Goal: Book appointment/travel/reservation

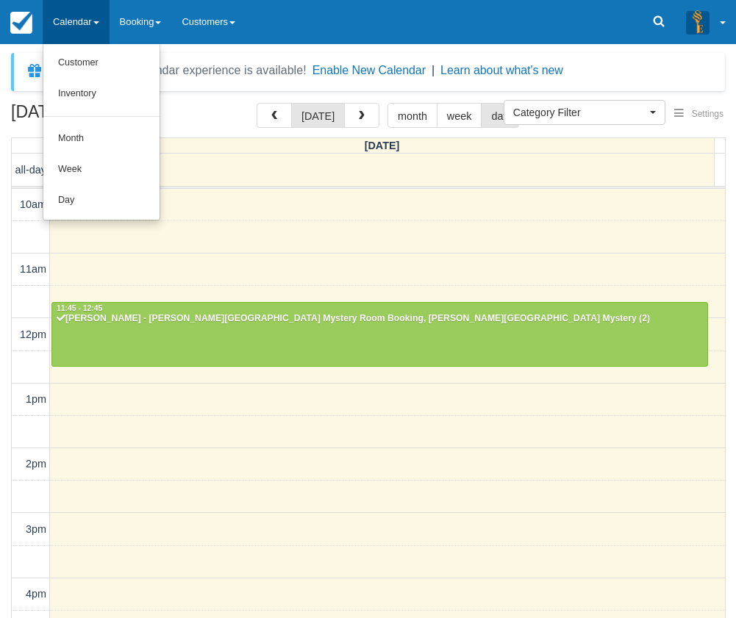
select select
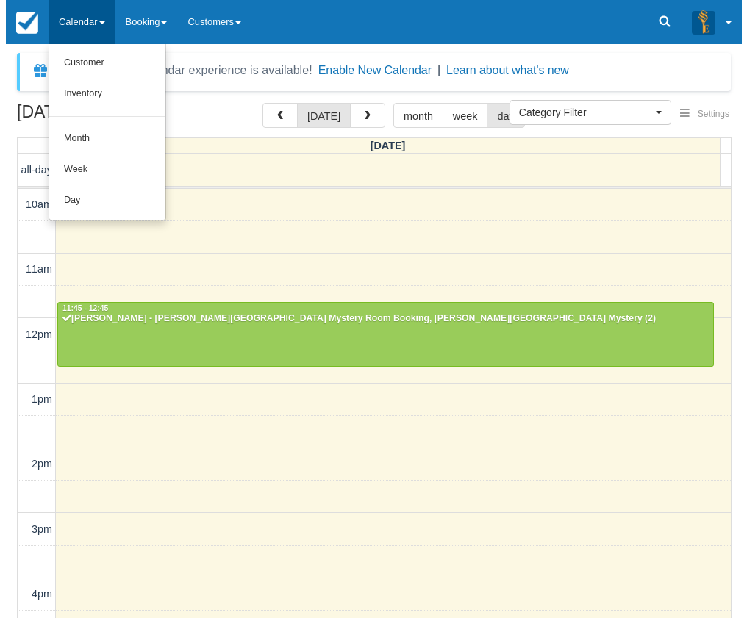
scroll to position [195, 0]
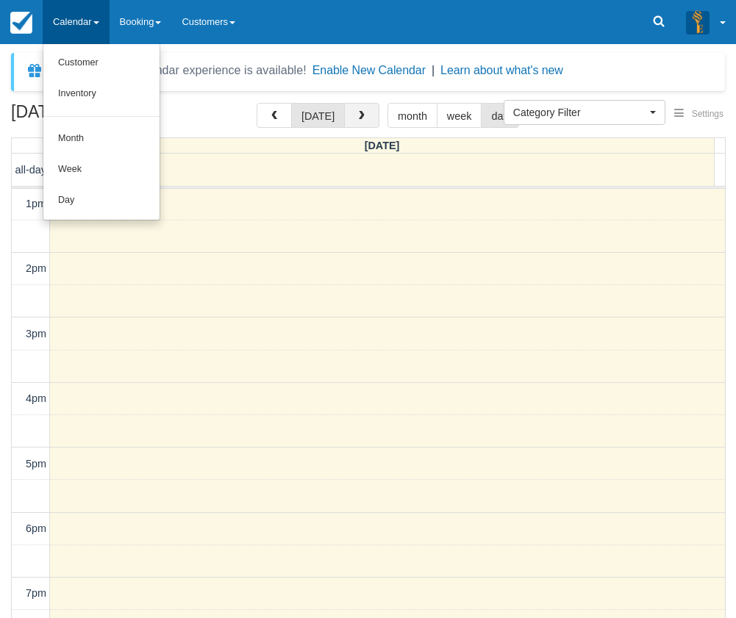
click at [366, 119] on button "button" at bounding box center [361, 115] width 35 height 25
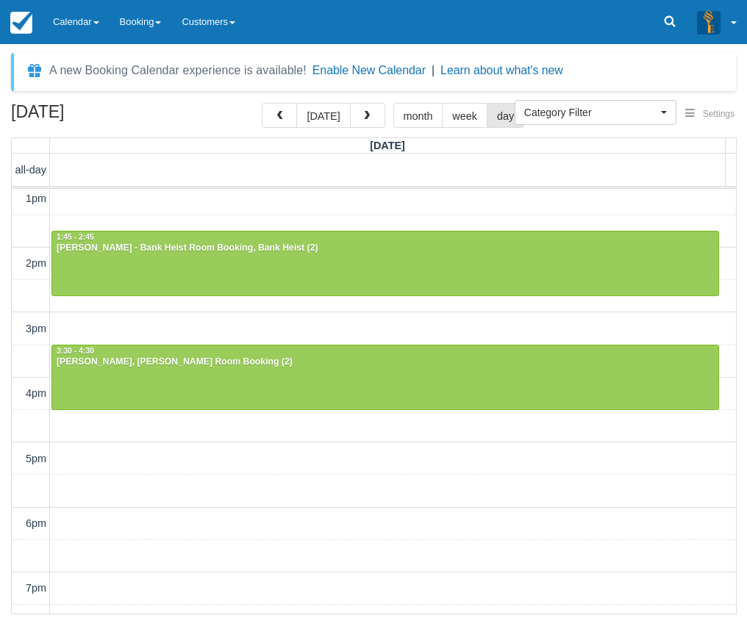
scroll to position [165, 0]
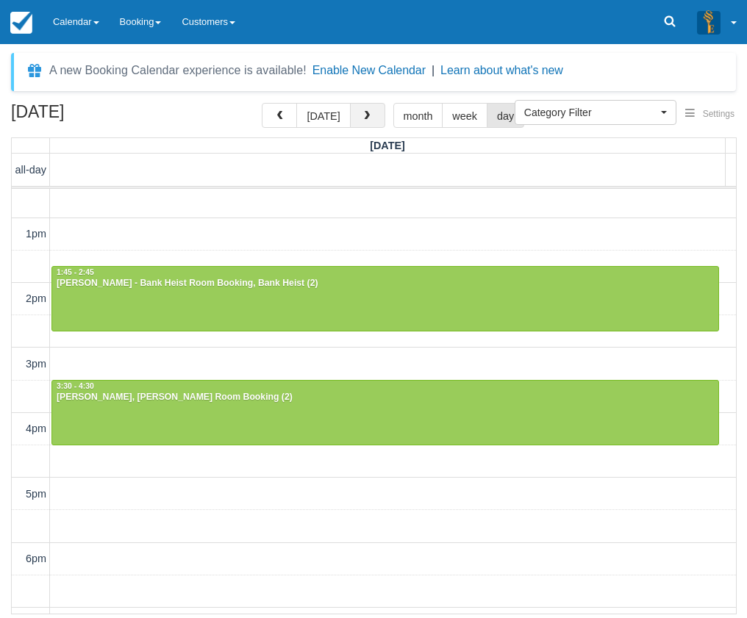
click at [372, 112] on button "button" at bounding box center [367, 115] width 35 height 25
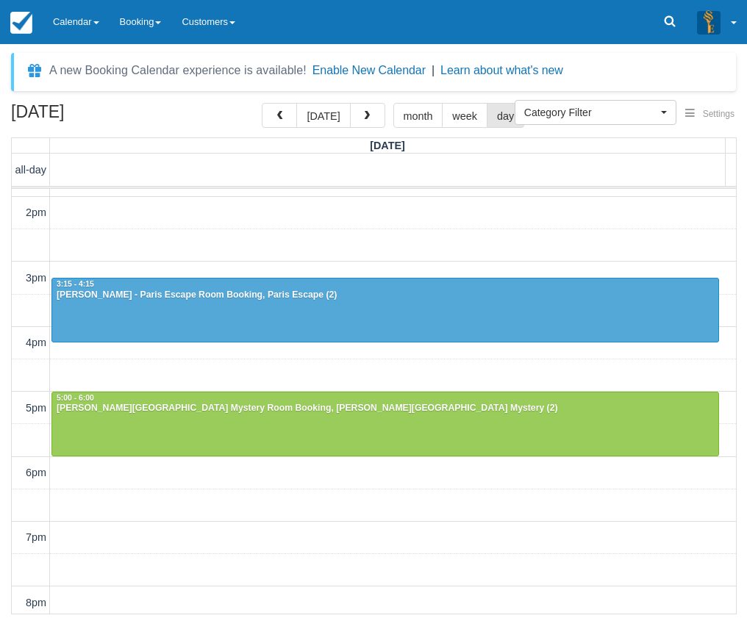
scroll to position [386, 0]
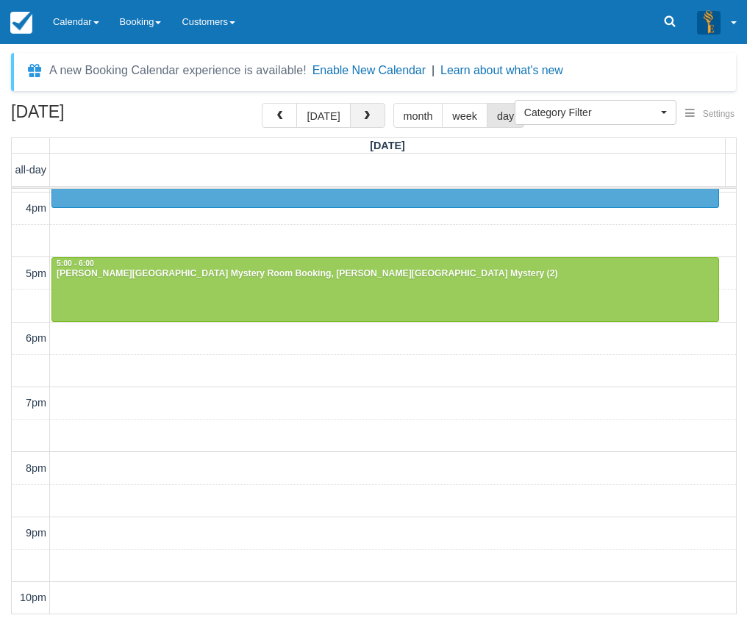
click at [367, 111] on span "button" at bounding box center [367, 116] width 10 height 10
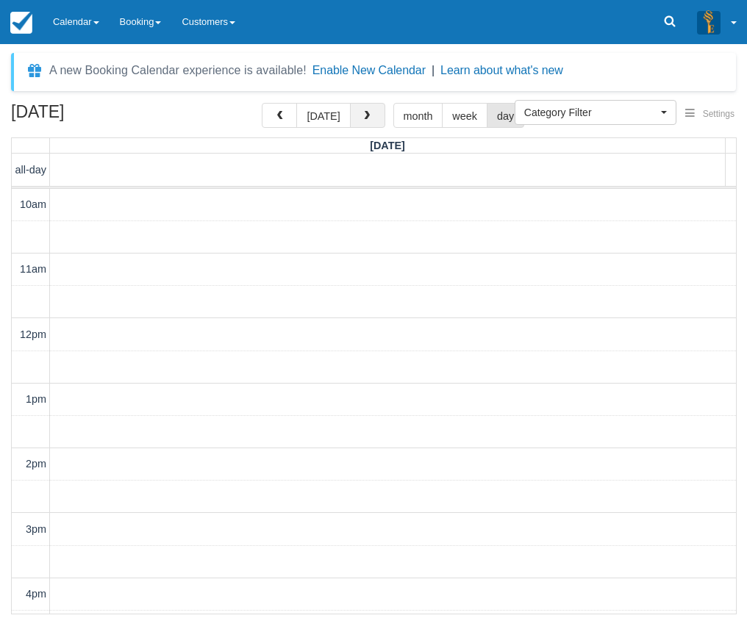
click at [361, 110] on button "button" at bounding box center [367, 115] width 35 height 25
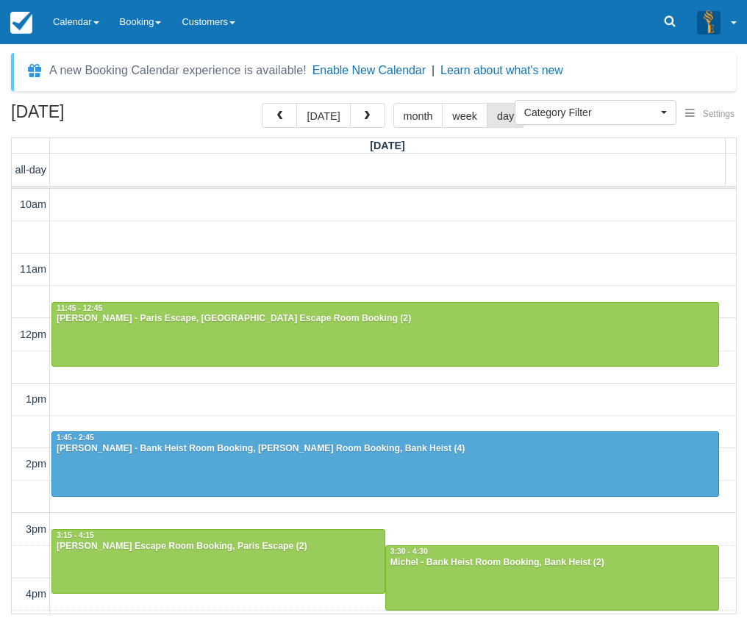
click at [338, 170] on div "all-day" at bounding box center [369, 170] width 714 height 32
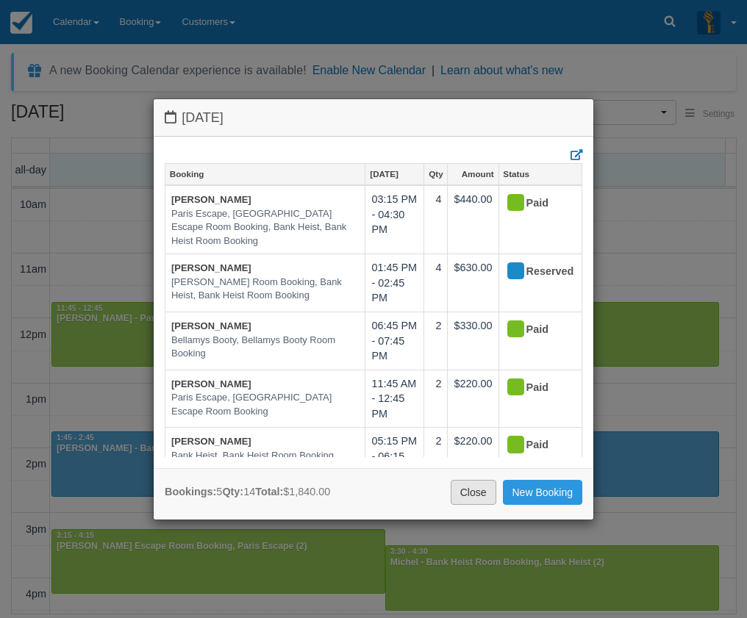
click at [475, 492] on link "Close" at bounding box center [473, 492] width 46 height 25
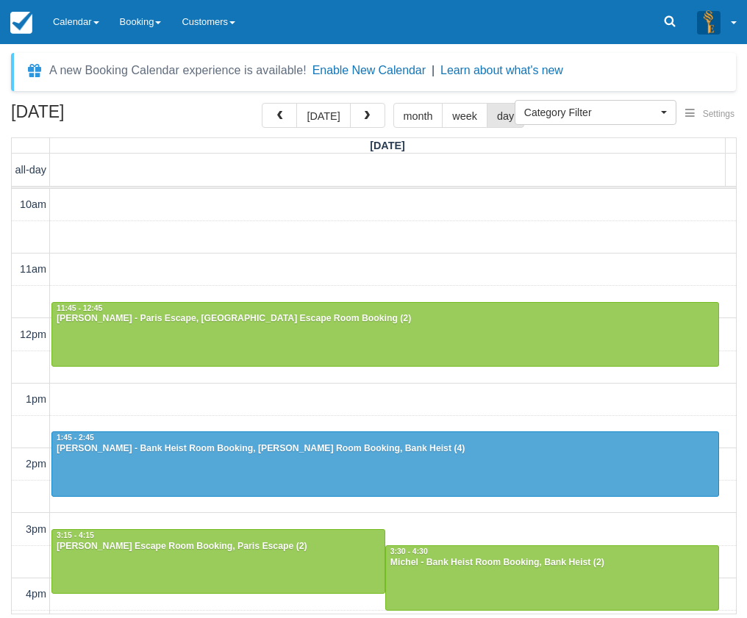
click at [376, 276] on div "10am 11am 12pm 1pm 2pm 3pm 4pm 5pm 6pm 7pm 8pm 9pm 10pm 11:45 - 12:45 Phil Lesn…" at bounding box center [374, 594] width 724 height 811
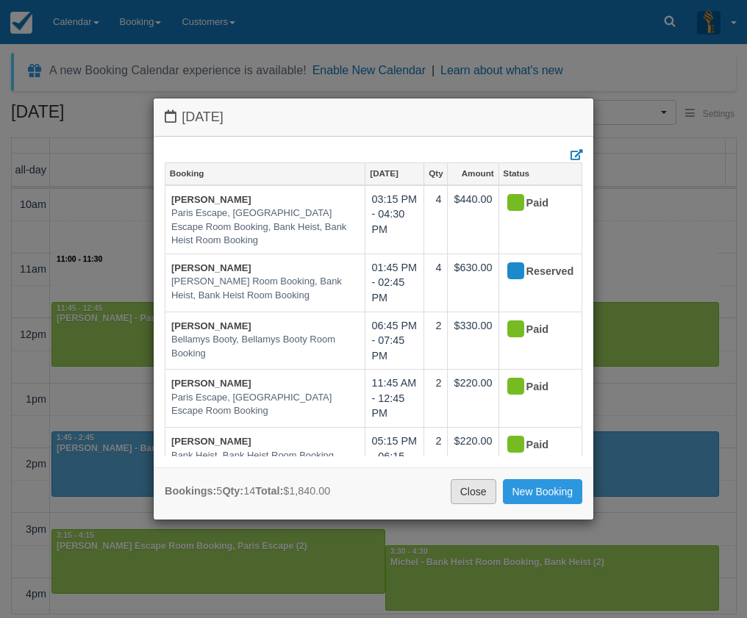
click at [484, 500] on link "Close" at bounding box center [473, 491] width 46 height 25
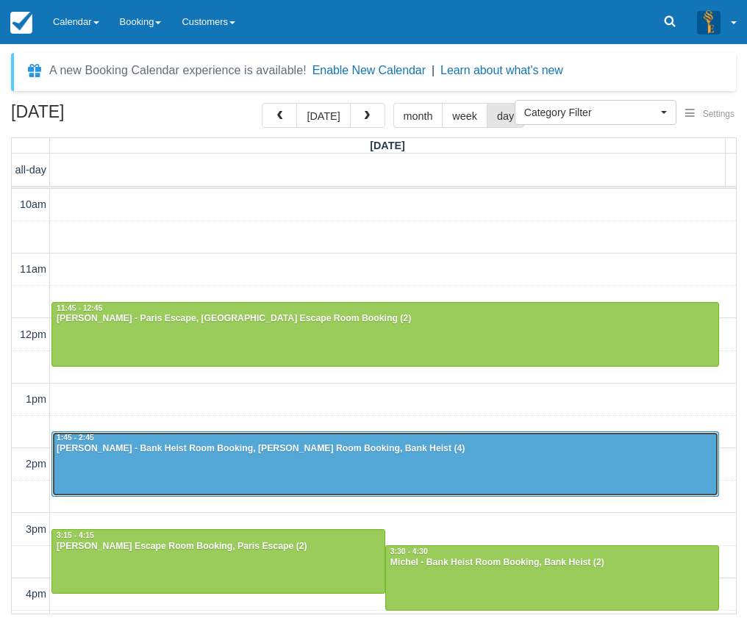
click at [243, 459] on div at bounding box center [385, 463] width 666 height 63
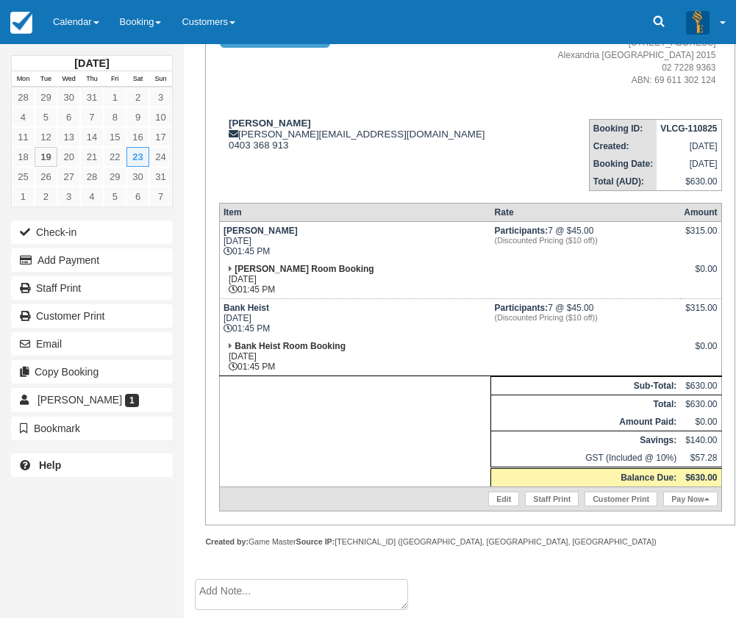
scroll to position [334, 0]
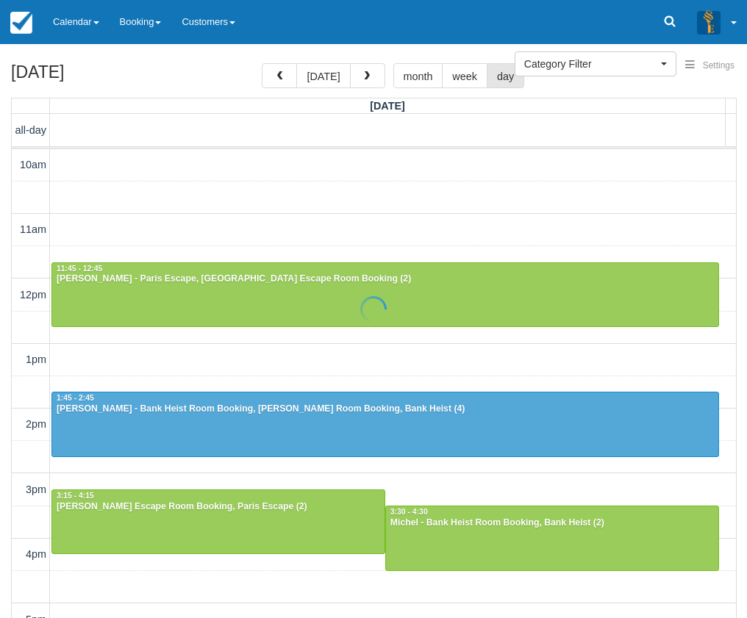
select select
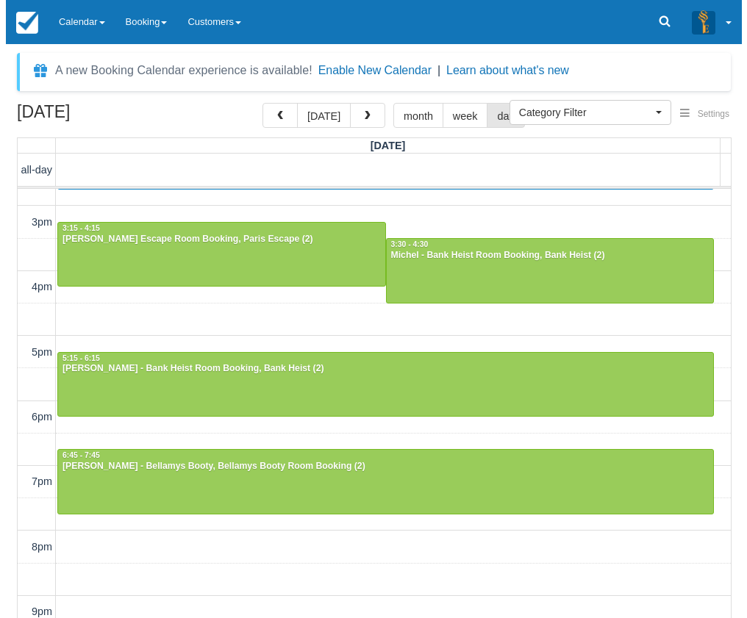
scroll to position [339, 0]
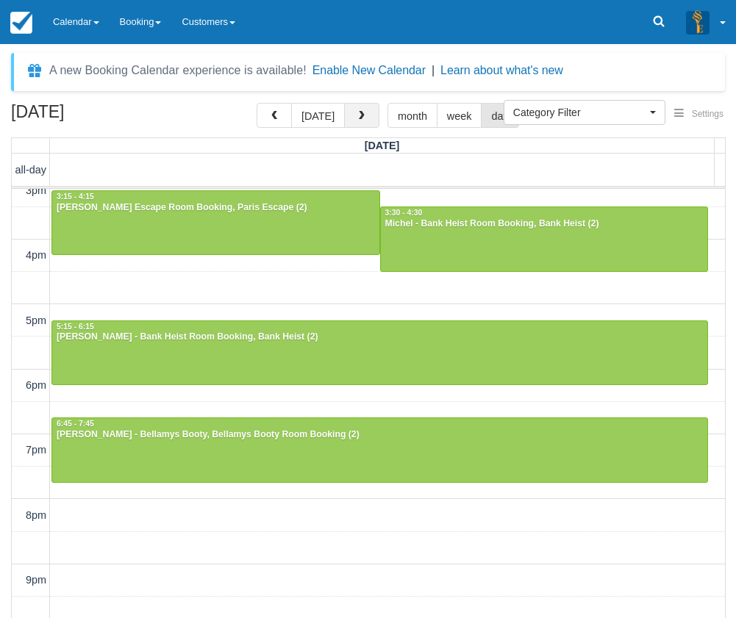
click at [364, 125] on button "button" at bounding box center [361, 115] width 35 height 25
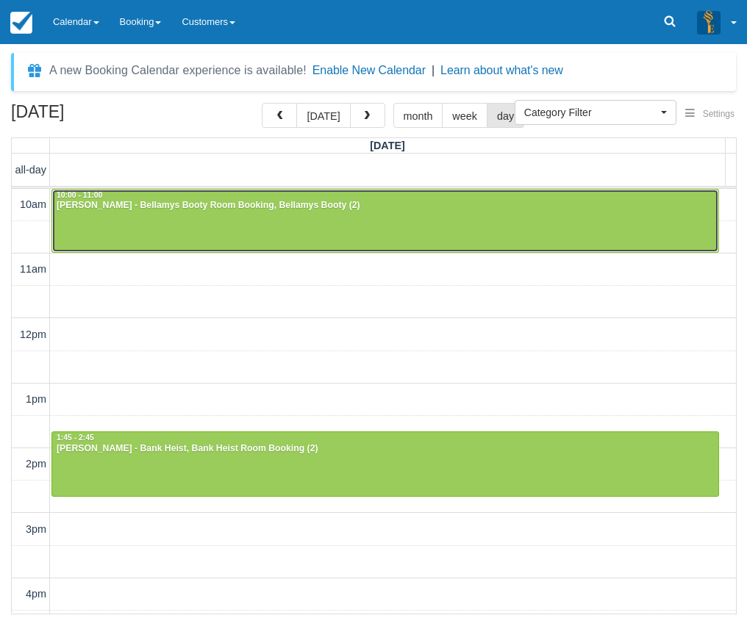
click at [227, 246] on div at bounding box center [385, 221] width 666 height 63
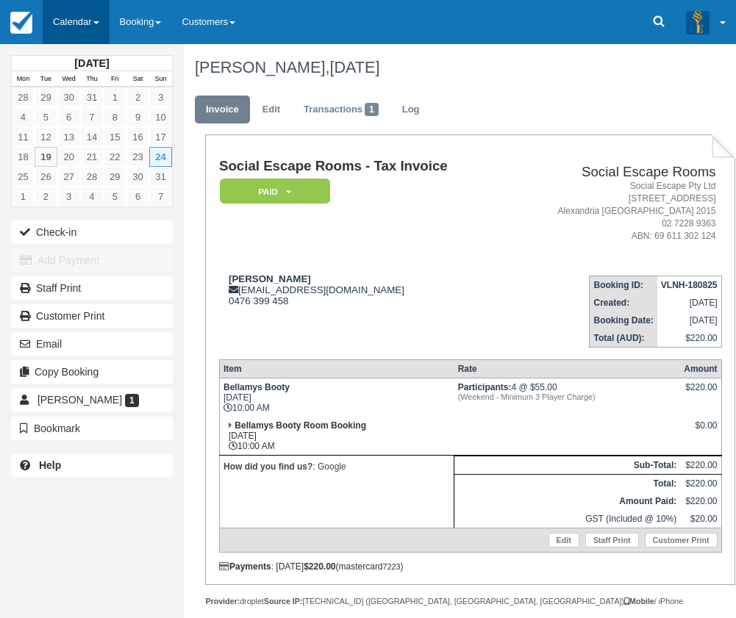
click at [87, 23] on link "Calendar" at bounding box center [76, 22] width 67 height 44
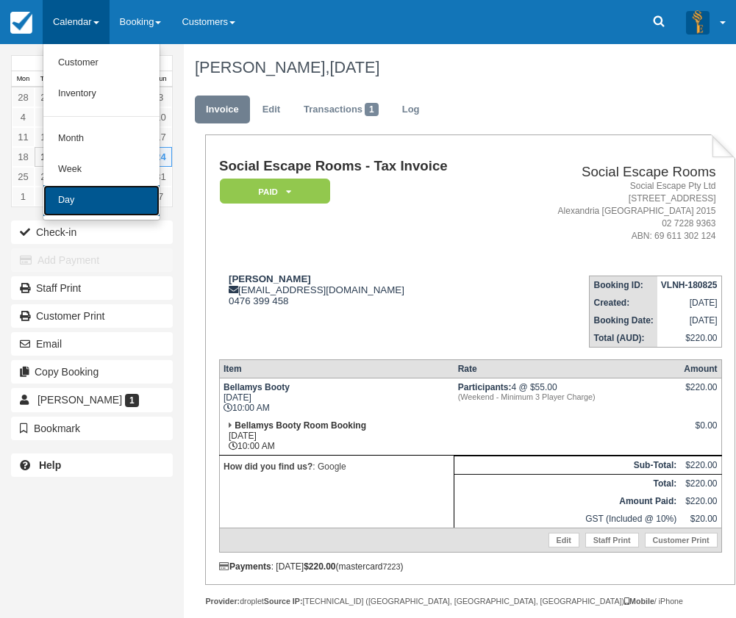
click at [98, 207] on link "Day" at bounding box center [101, 200] width 116 height 31
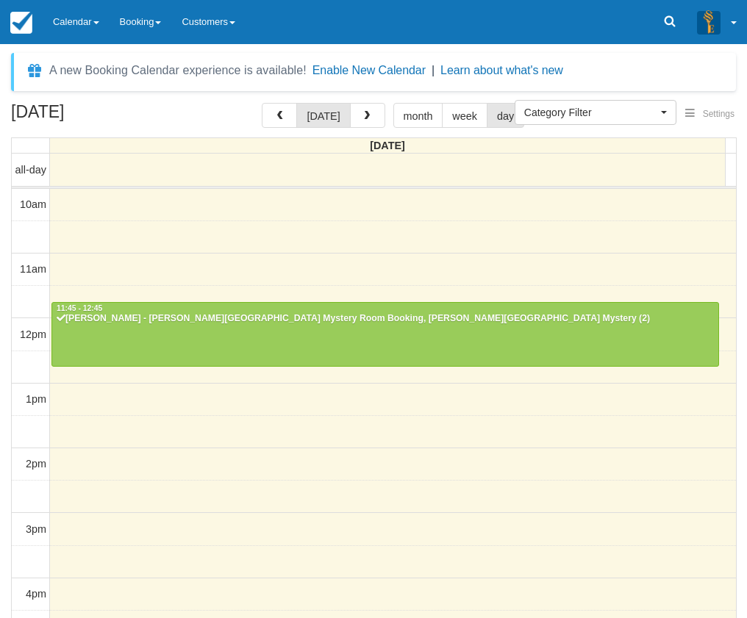
select select
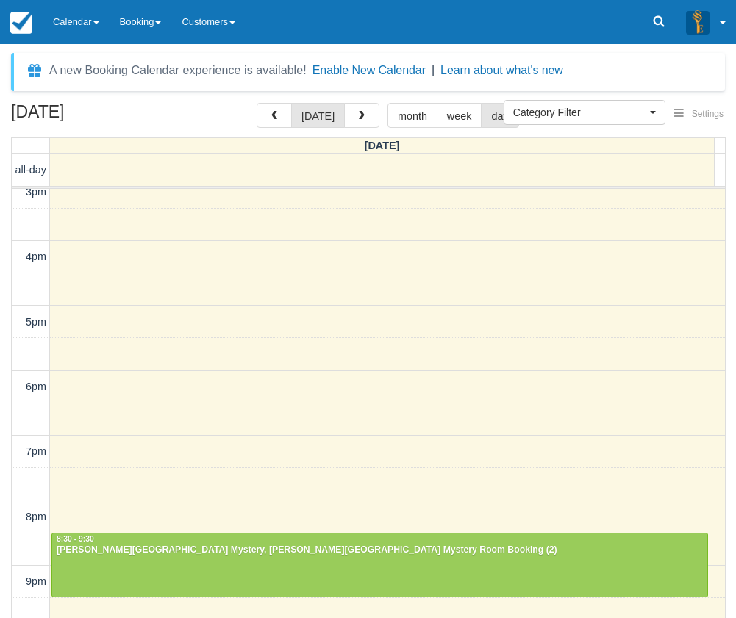
scroll to position [339, 0]
